Goal: Information Seeking & Learning: Learn about a topic

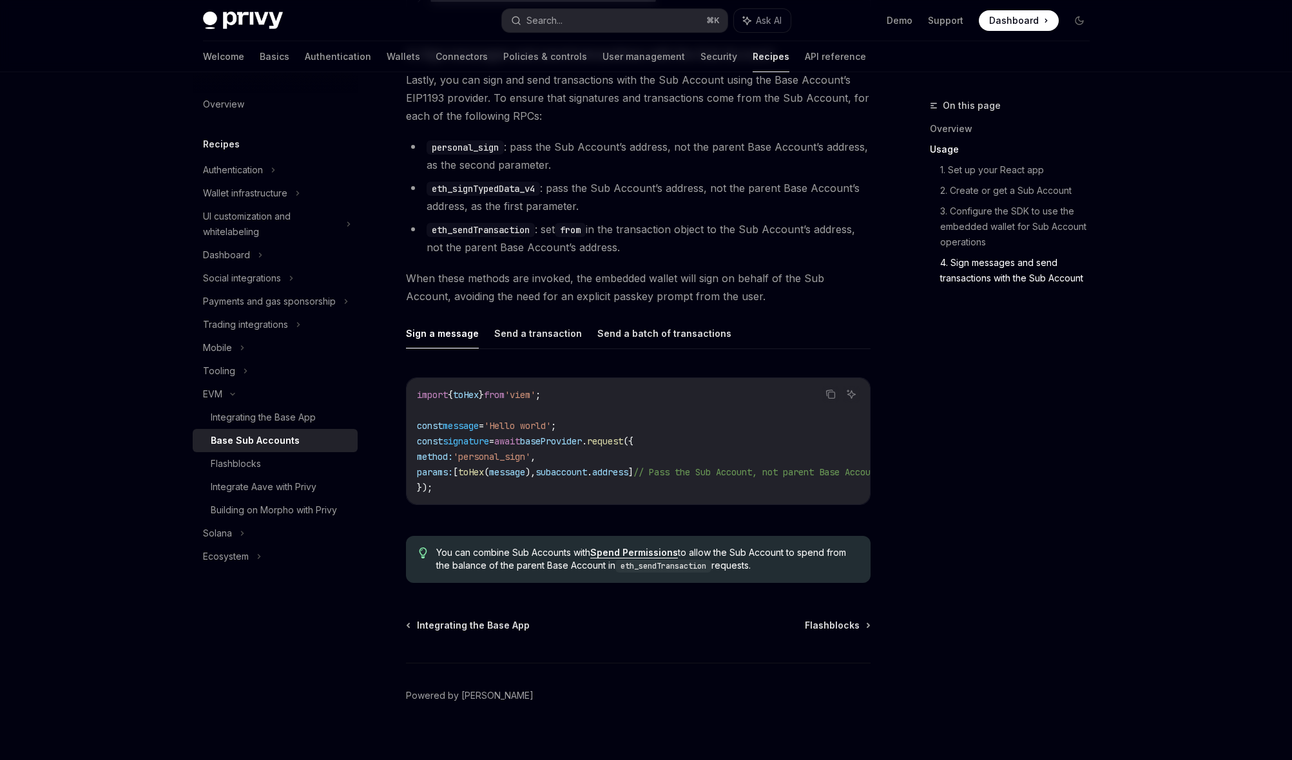
scroll to position [2731, 0]
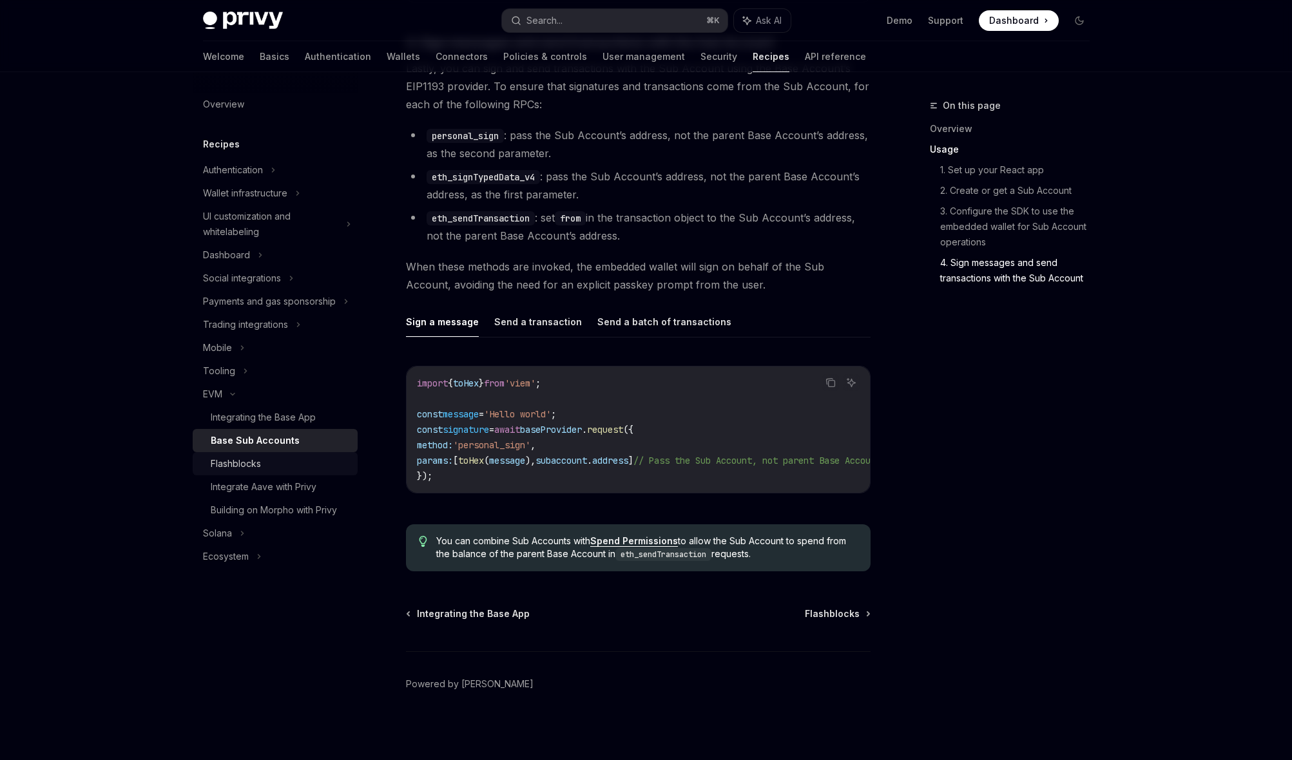
click at [278, 473] on link "Flashblocks" at bounding box center [275, 463] width 165 height 23
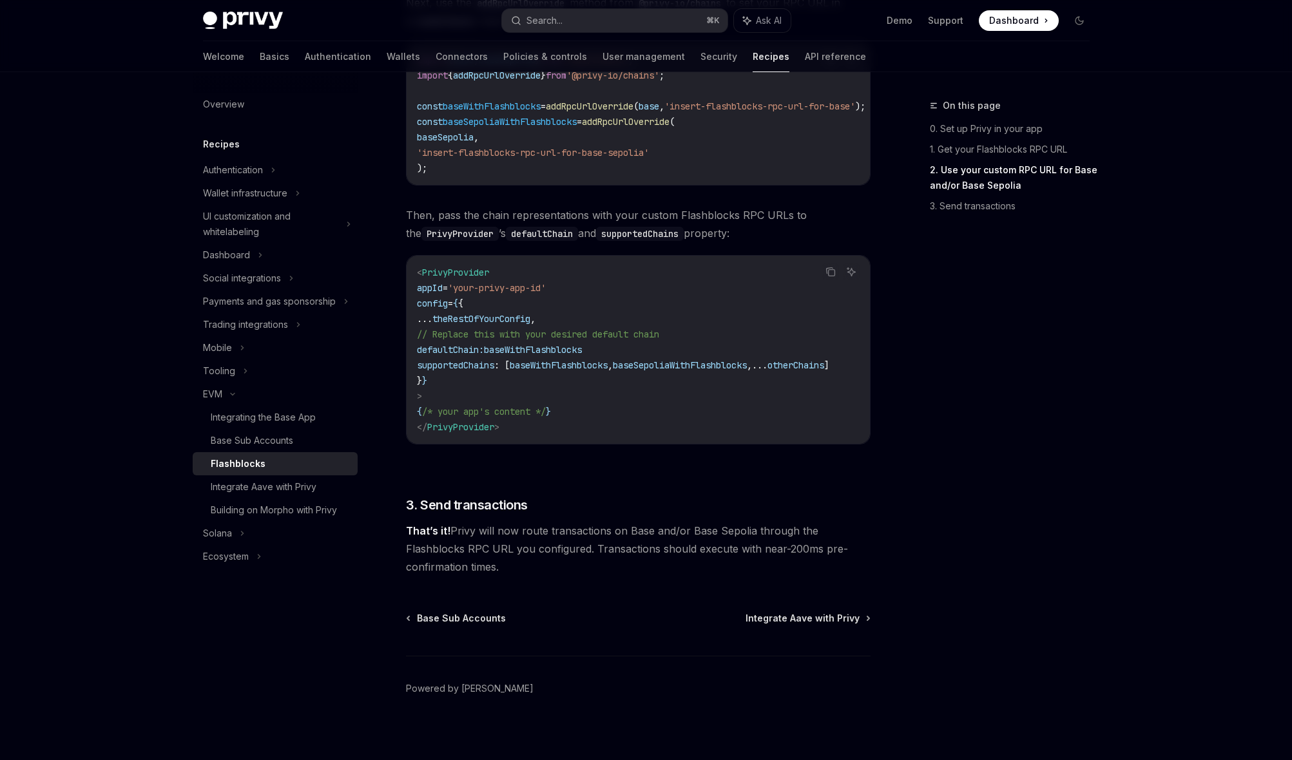
scroll to position [775, 0]
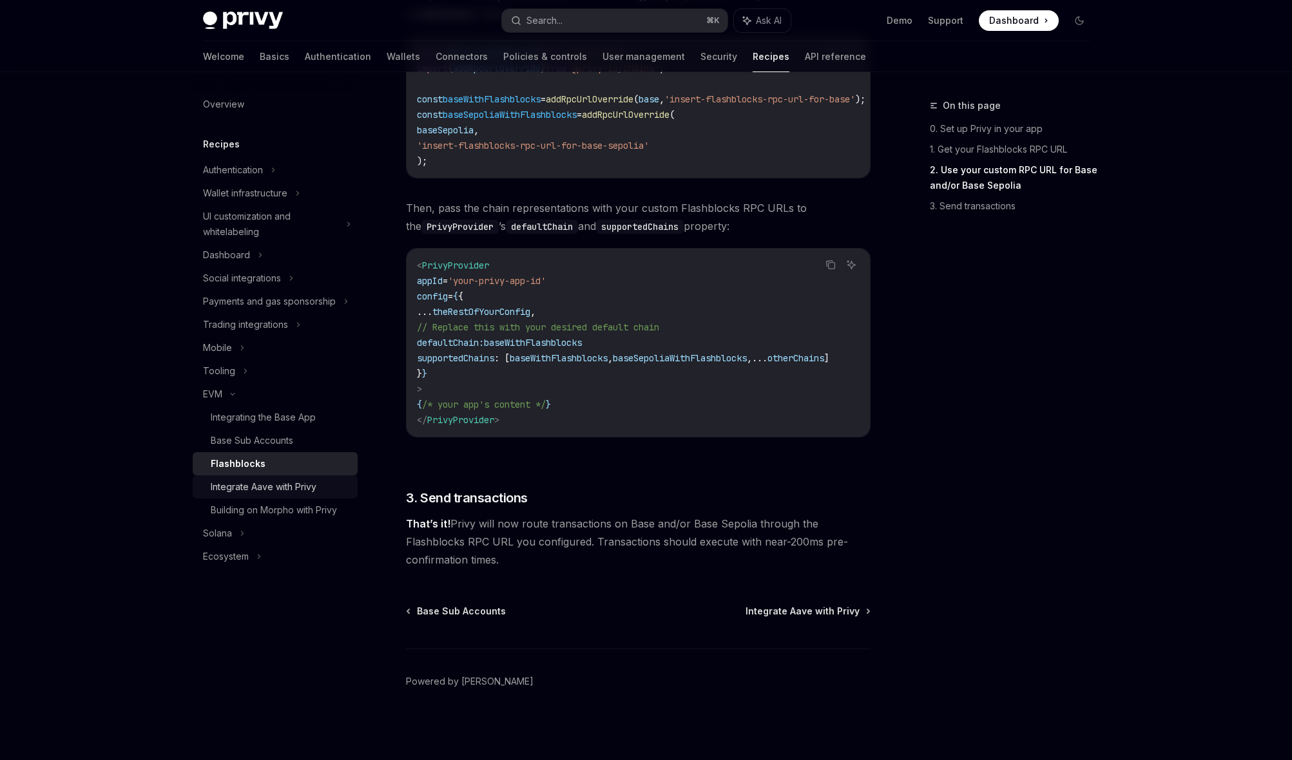
click at [280, 482] on div "Integrate Aave with Privy" at bounding box center [264, 486] width 106 height 15
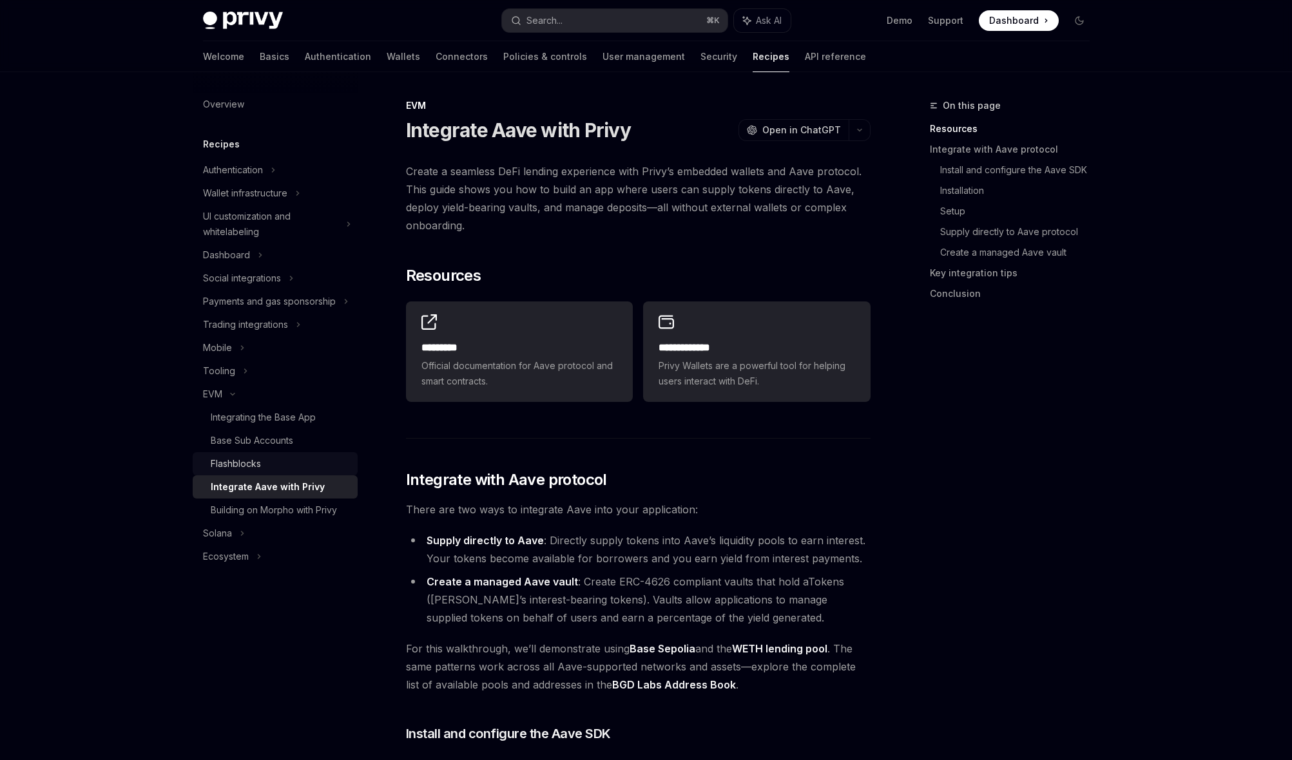
click at [260, 459] on div "Flashblocks" at bounding box center [236, 463] width 50 height 15
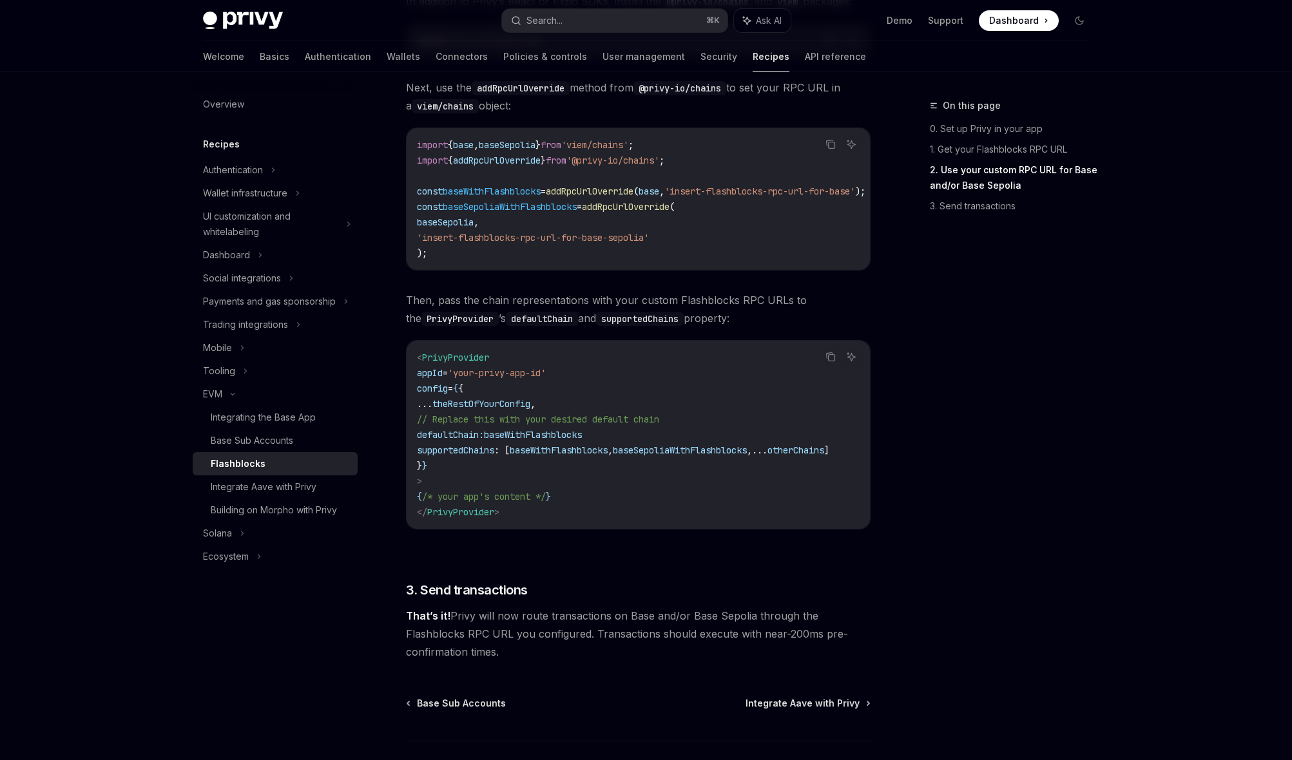
scroll to position [775, 0]
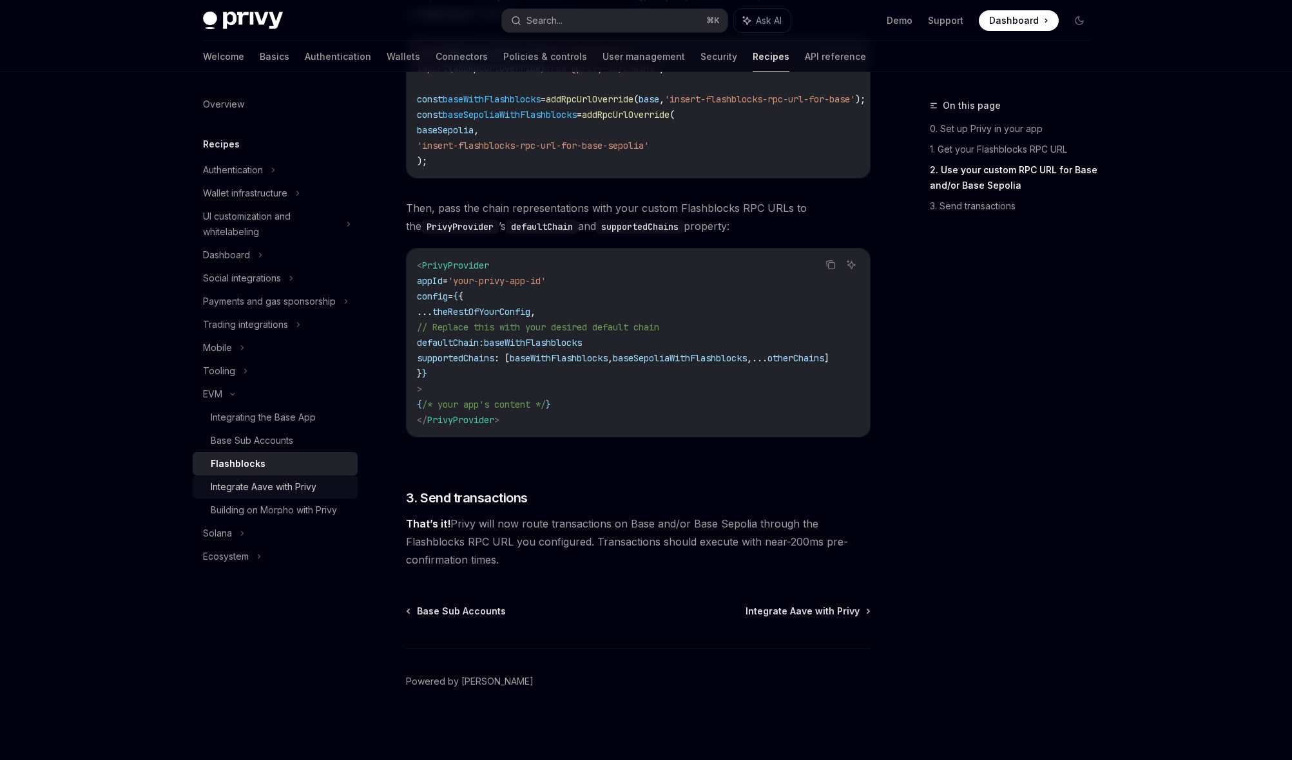
click at [241, 487] on div "Integrate Aave with Privy" at bounding box center [264, 486] width 106 height 15
type textarea "*"
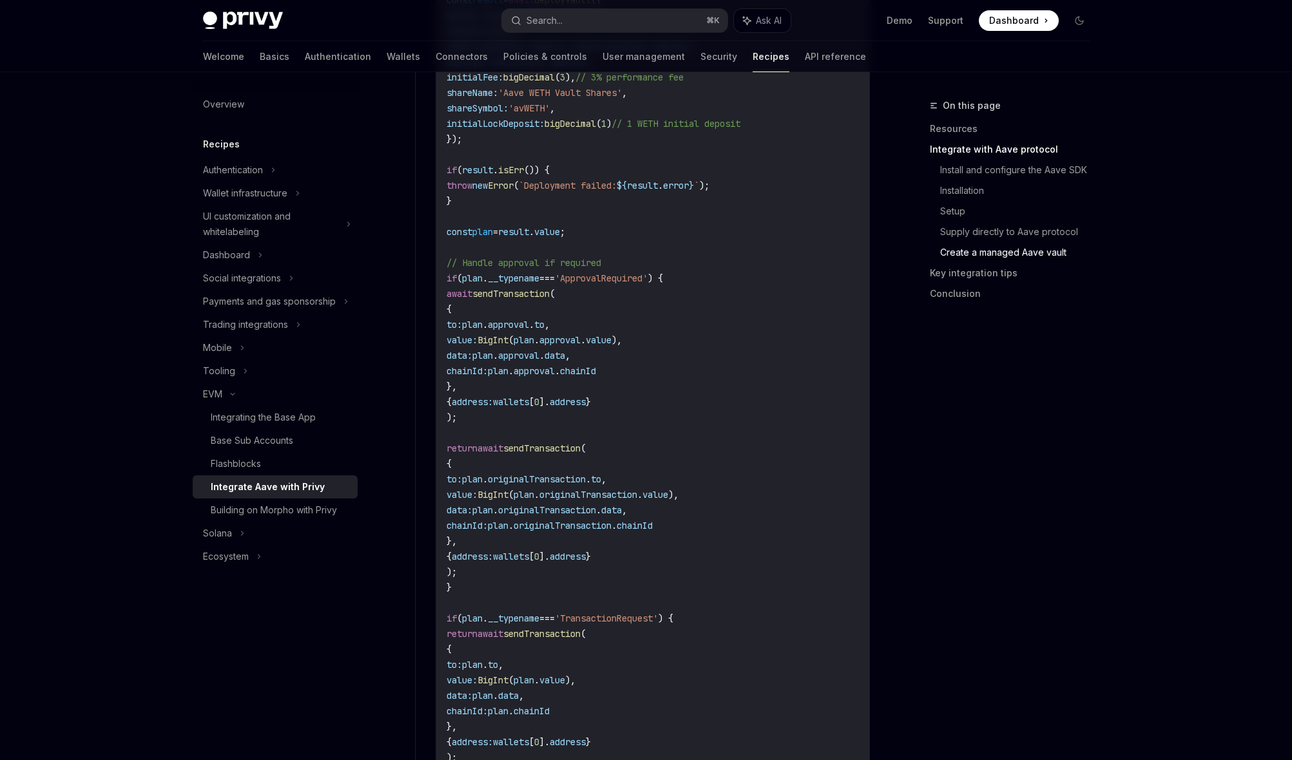
scroll to position [3321, 0]
